Goal: Task Accomplishment & Management: Manage account settings

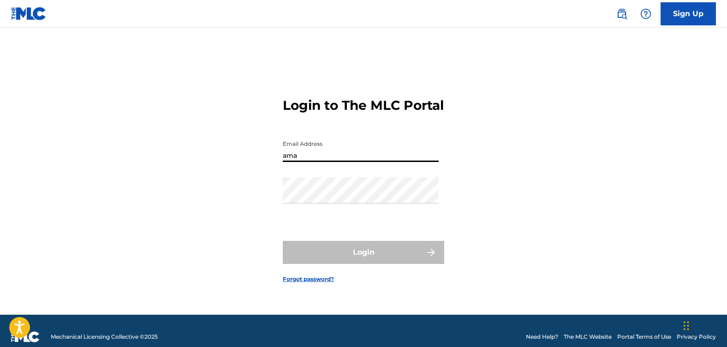
type input "[EMAIL_ADDRESS][DOMAIN_NAME]"
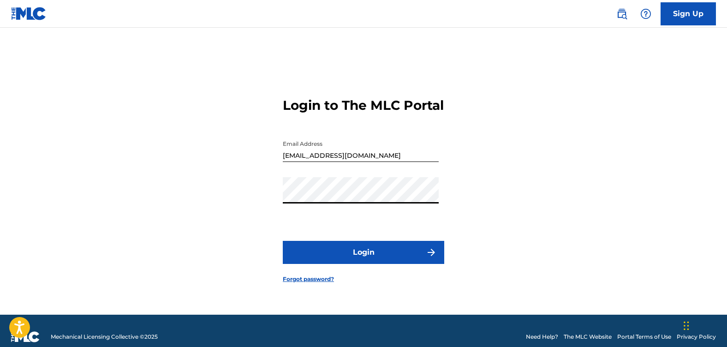
click at [361, 256] on button "Login" at bounding box center [363, 252] width 161 height 23
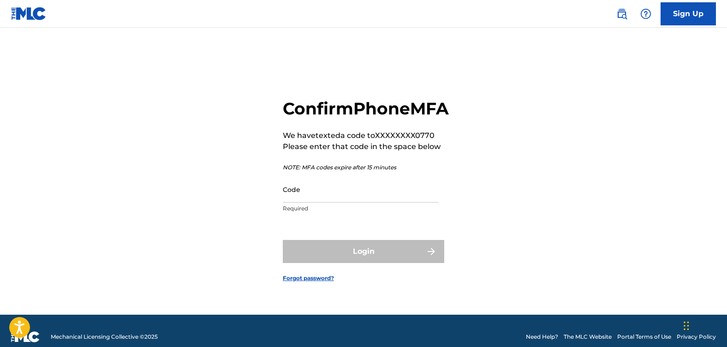
click at [324, 213] on p "Required" at bounding box center [361, 208] width 156 height 8
click at [311, 202] on input "Code" at bounding box center [361, 189] width 156 height 26
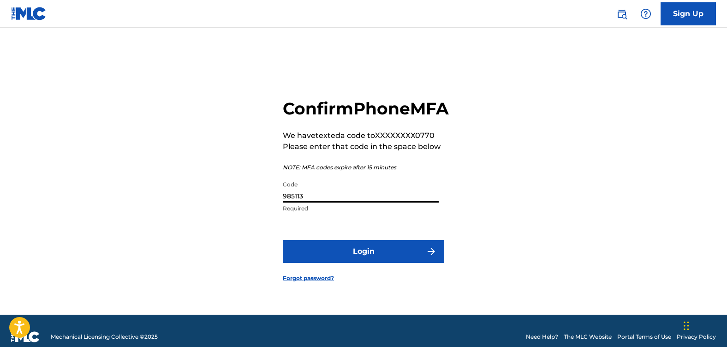
type input "985113"
click at [339, 263] on button "Login" at bounding box center [363, 251] width 161 height 23
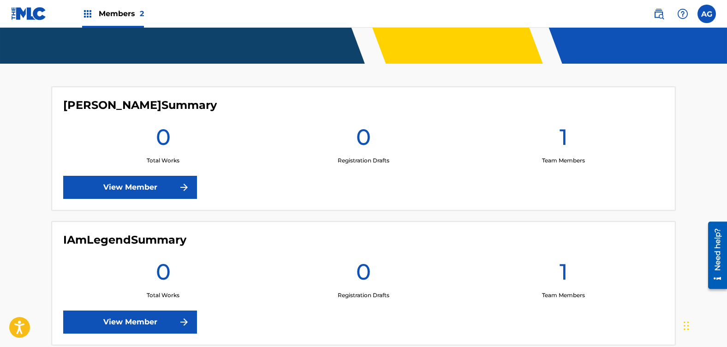
scroll to position [260, 0]
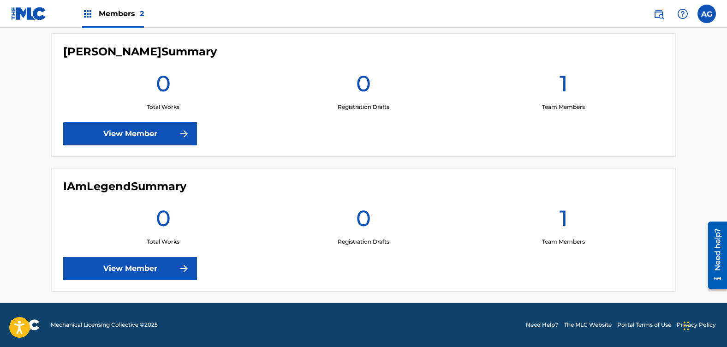
click at [161, 270] on link "View Member" at bounding box center [130, 268] width 134 height 23
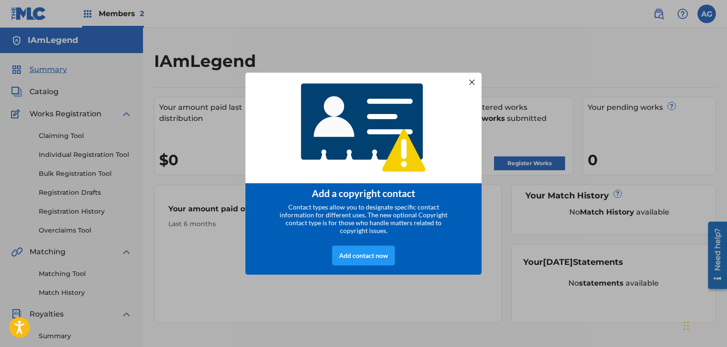
click at [473, 80] on div at bounding box center [472, 82] width 12 height 12
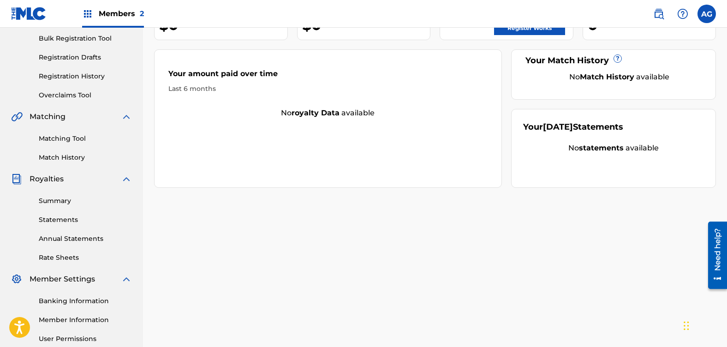
scroll to position [138, 0]
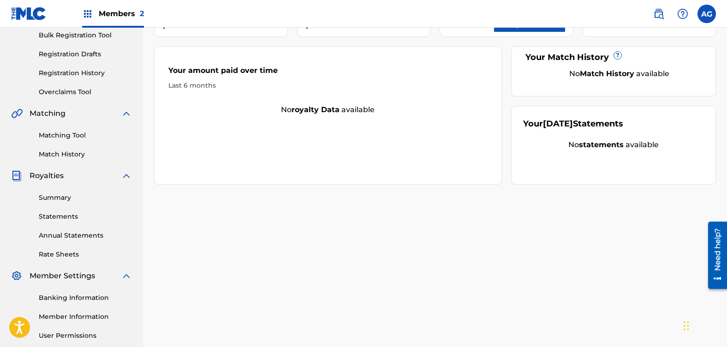
click at [97, 297] on link "Banking Information" at bounding box center [85, 298] width 93 height 10
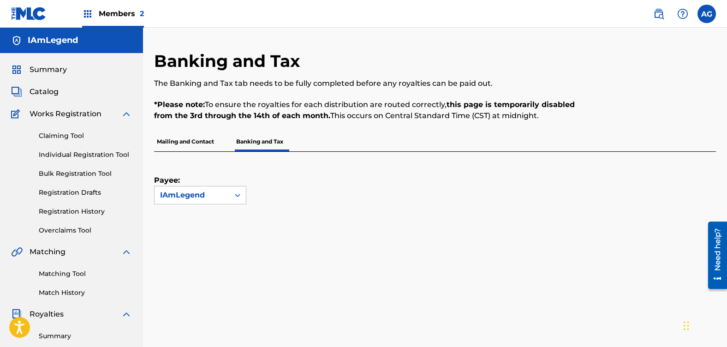
click at [65, 230] on link "Overclaims Tool" at bounding box center [85, 231] width 93 height 10
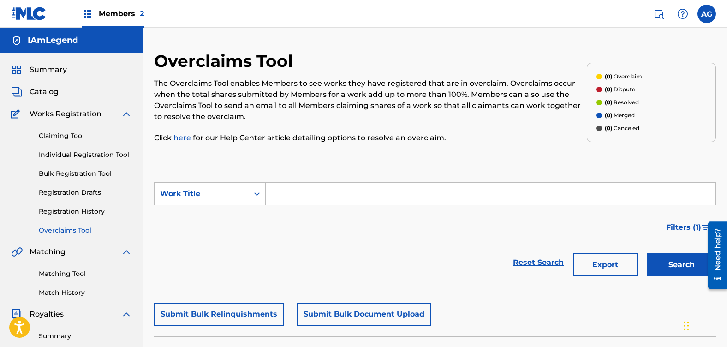
click at [38, 69] on span "Summary" at bounding box center [48, 69] width 37 height 11
